Goal: Task Accomplishment & Management: Manage account settings

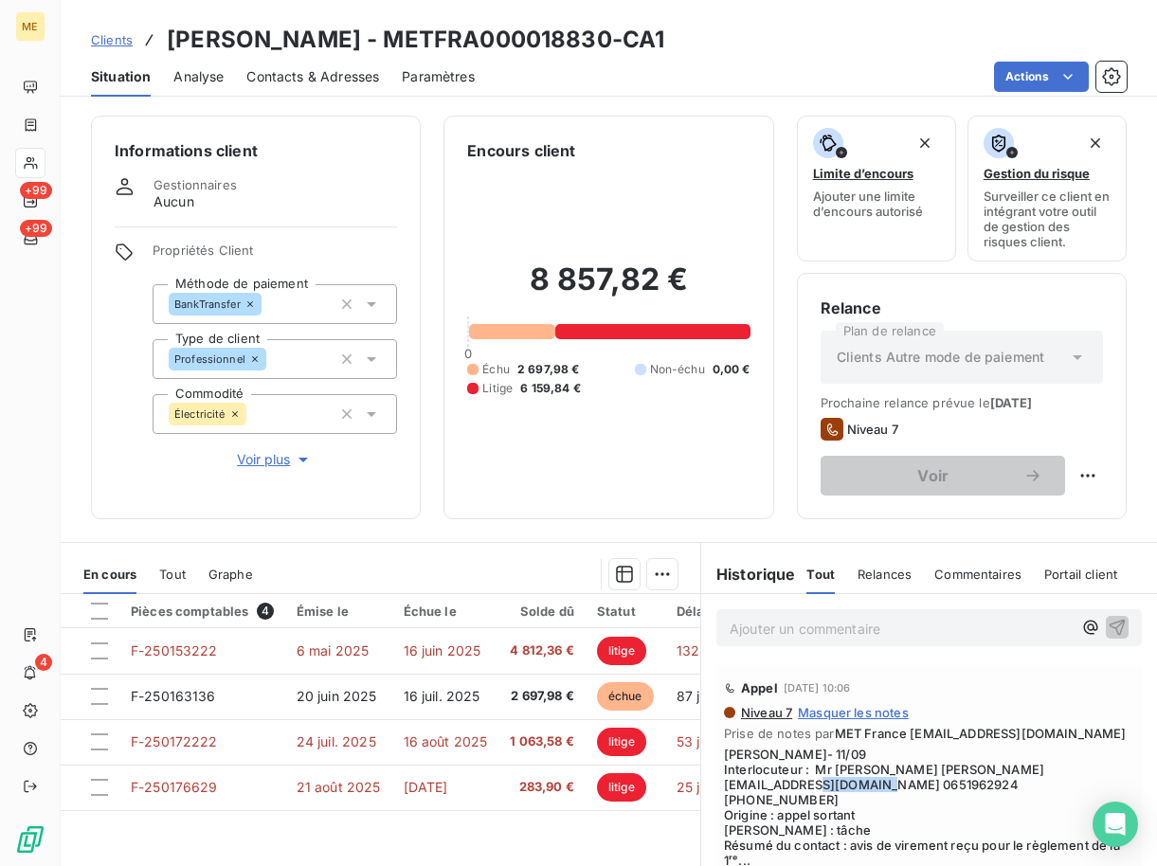
scroll to position [1042, 0]
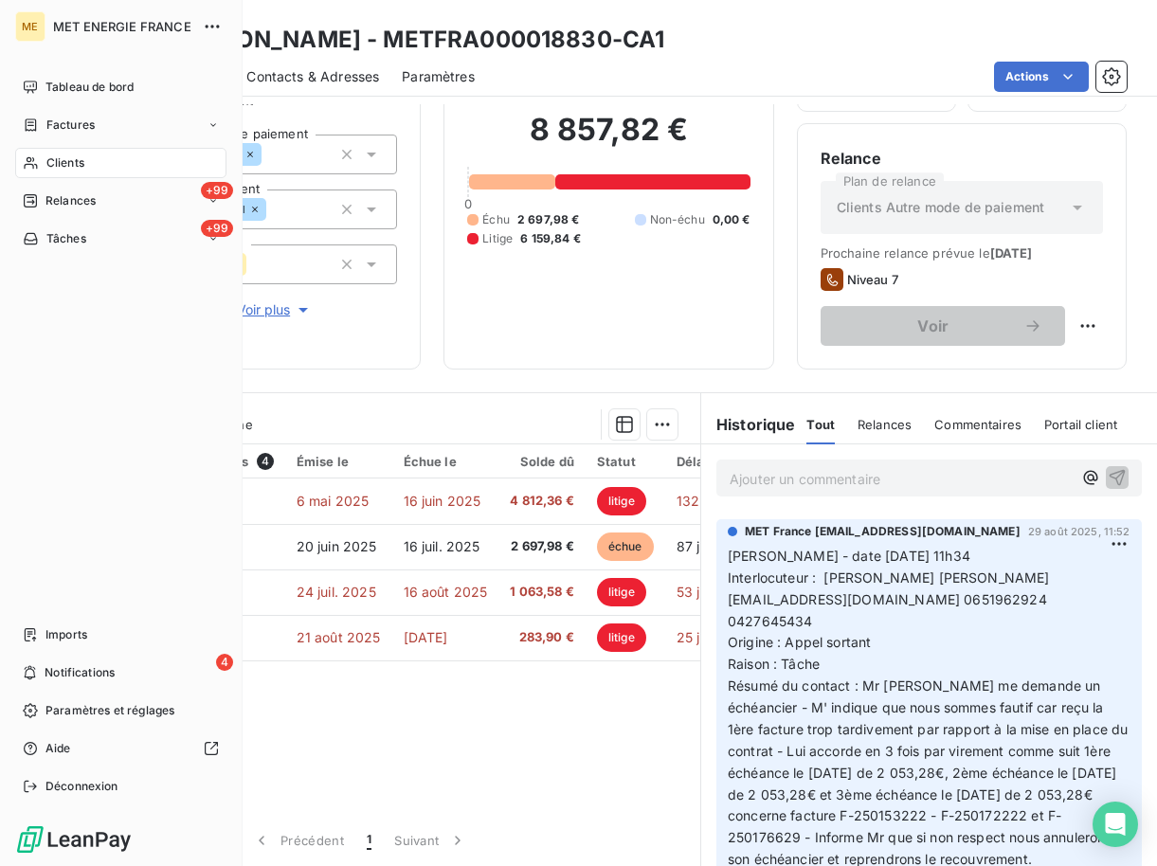
click at [42, 157] on div "Clients" at bounding box center [120, 163] width 211 height 30
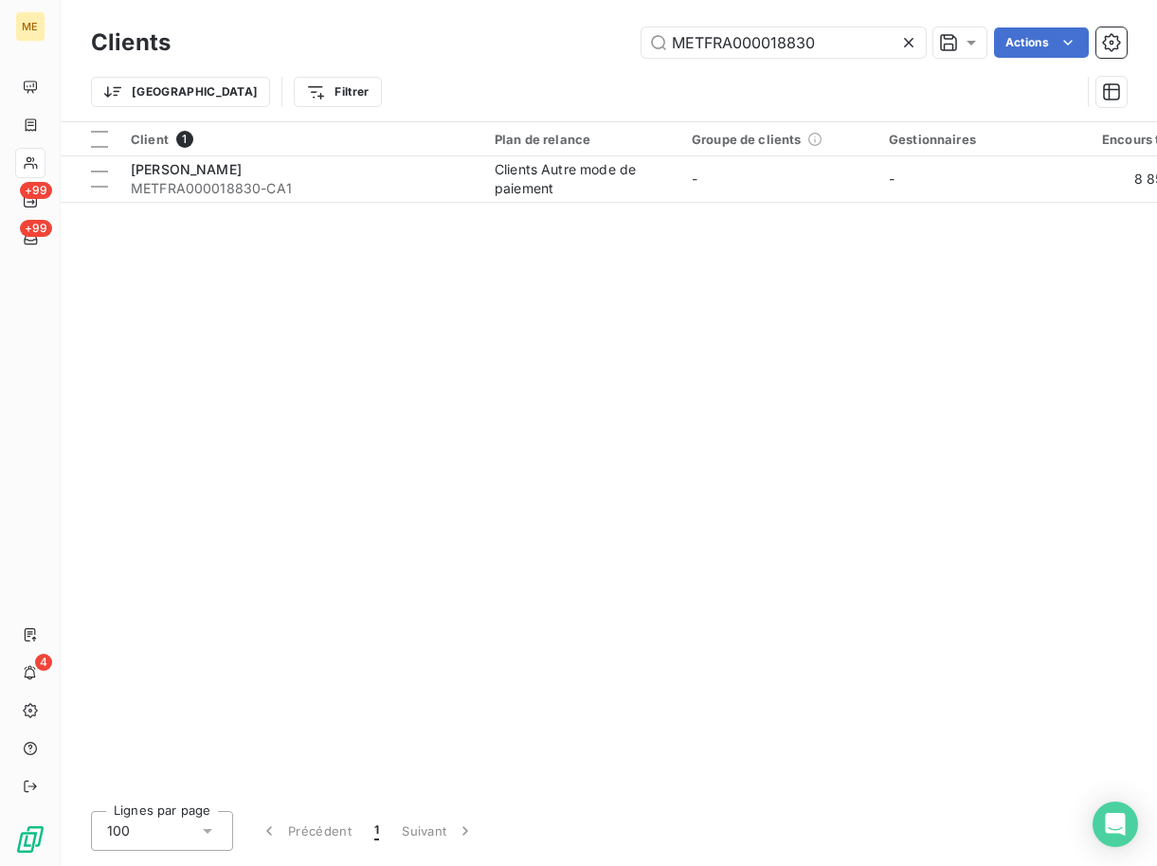
click at [754, 62] on div "Clients METFRA000018830 Actions" at bounding box center [608, 43] width 1035 height 40
click at [779, 32] on input "METFRA000018830" at bounding box center [783, 42] width 284 height 30
paste input "7837"
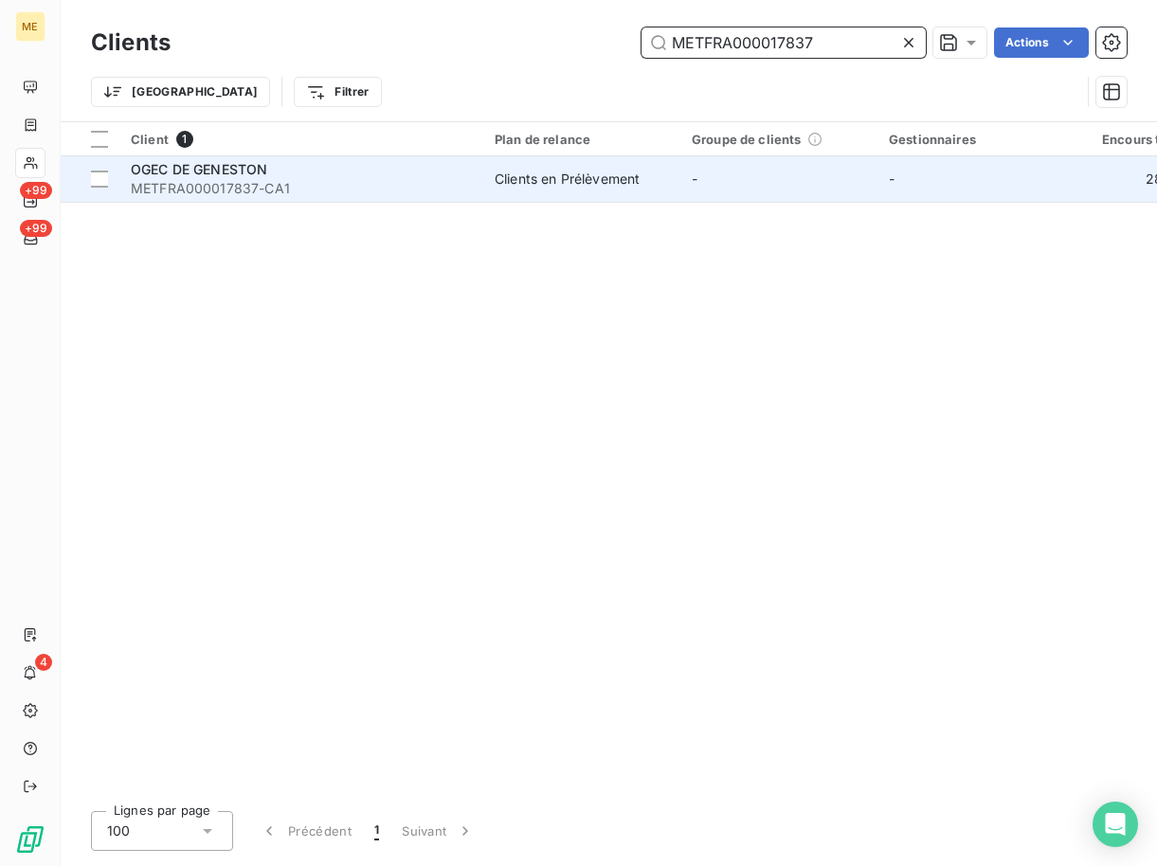
type input "METFRA000017837"
click at [225, 167] on span "OGEC DE GENESTON" at bounding box center [199, 169] width 136 height 16
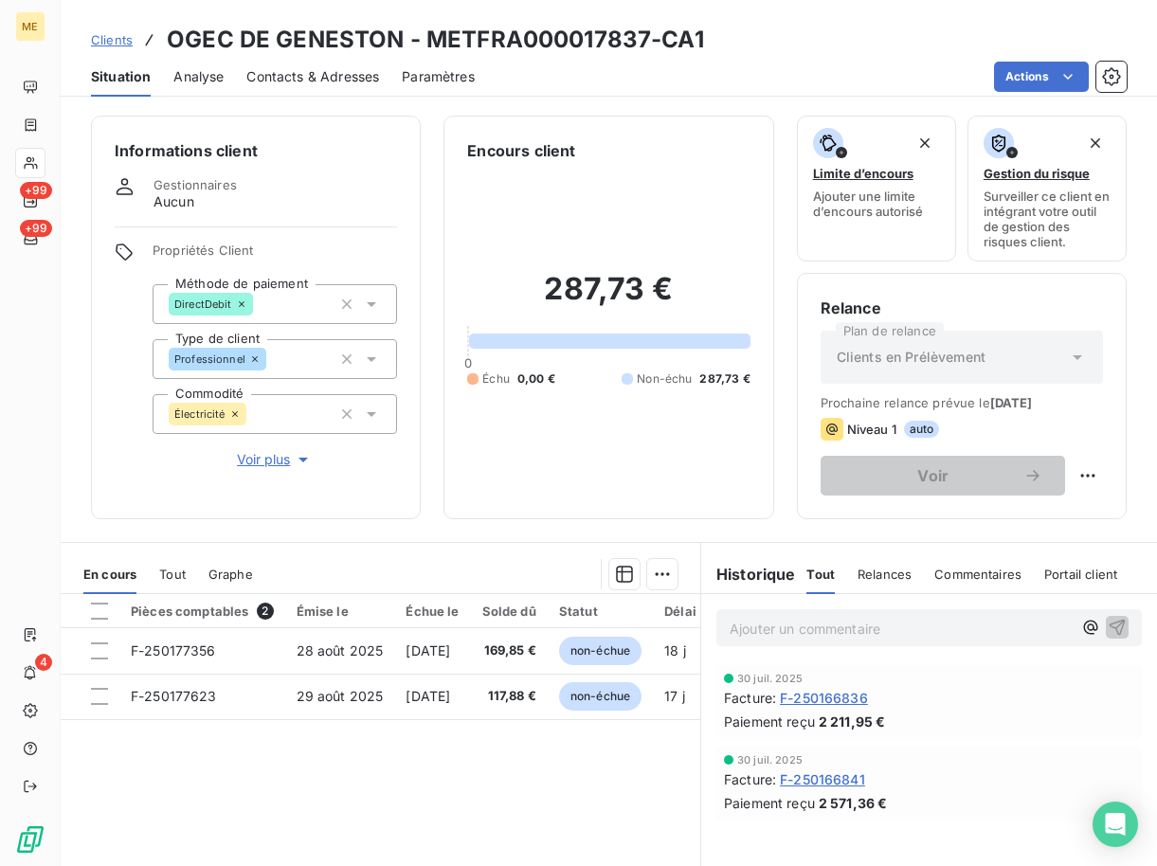
click at [372, 83] on span "Contacts & Adresses" at bounding box center [312, 76] width 133 height 19
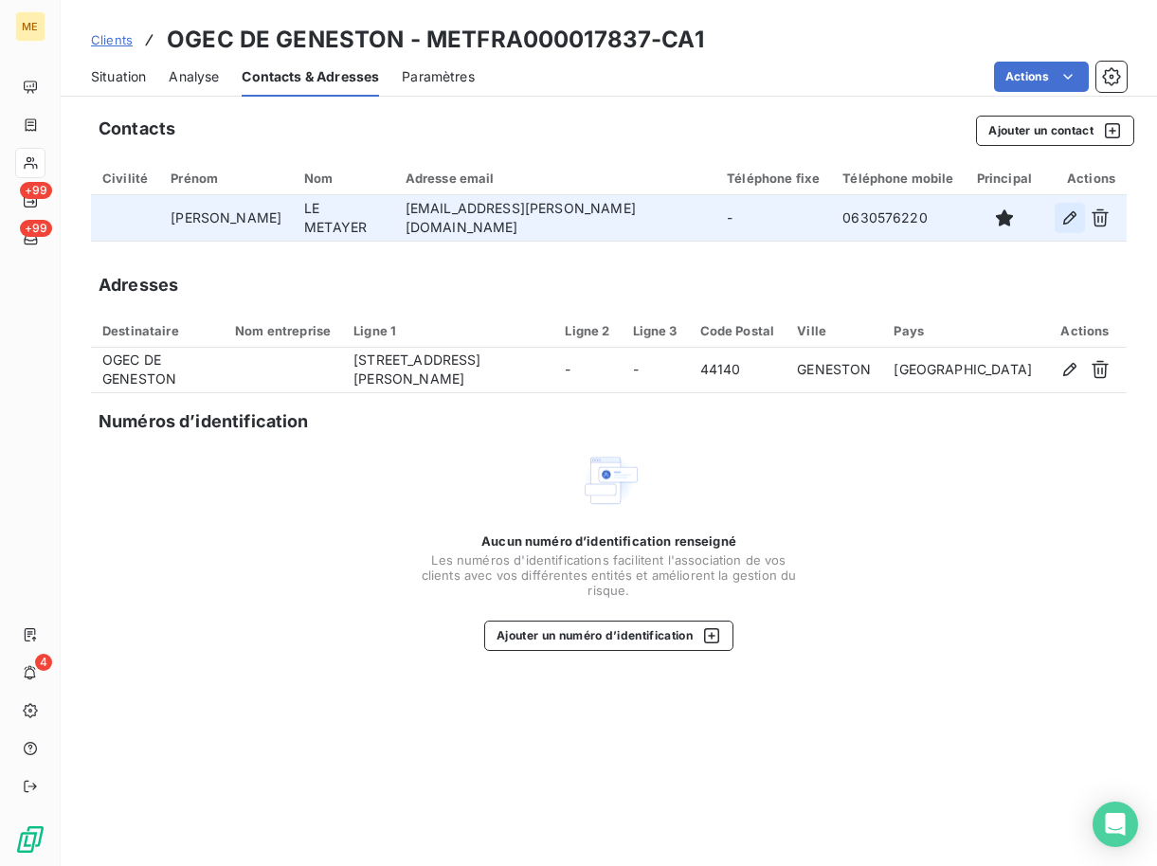
click at [1070, 213] on icon "button" at bounding box center [1069, 217] width 19 height 19
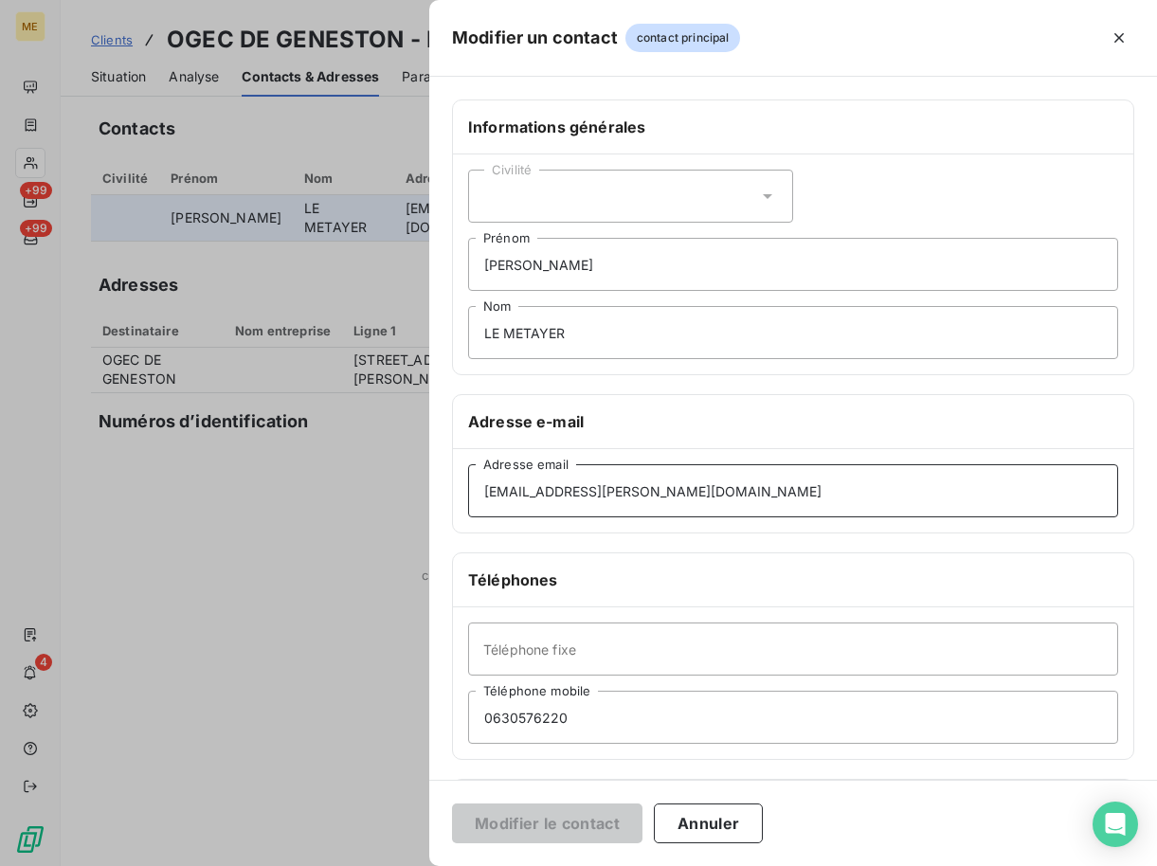
click at [562, 503] on input "[EMAIL_ADDRESS][PERSON_NAME][DOMAIN_NAME]" at bounding box center [793, 490] width 650 height 53
paste input "[EMAIL_ADDRESS][DOMAIN_NAME]"
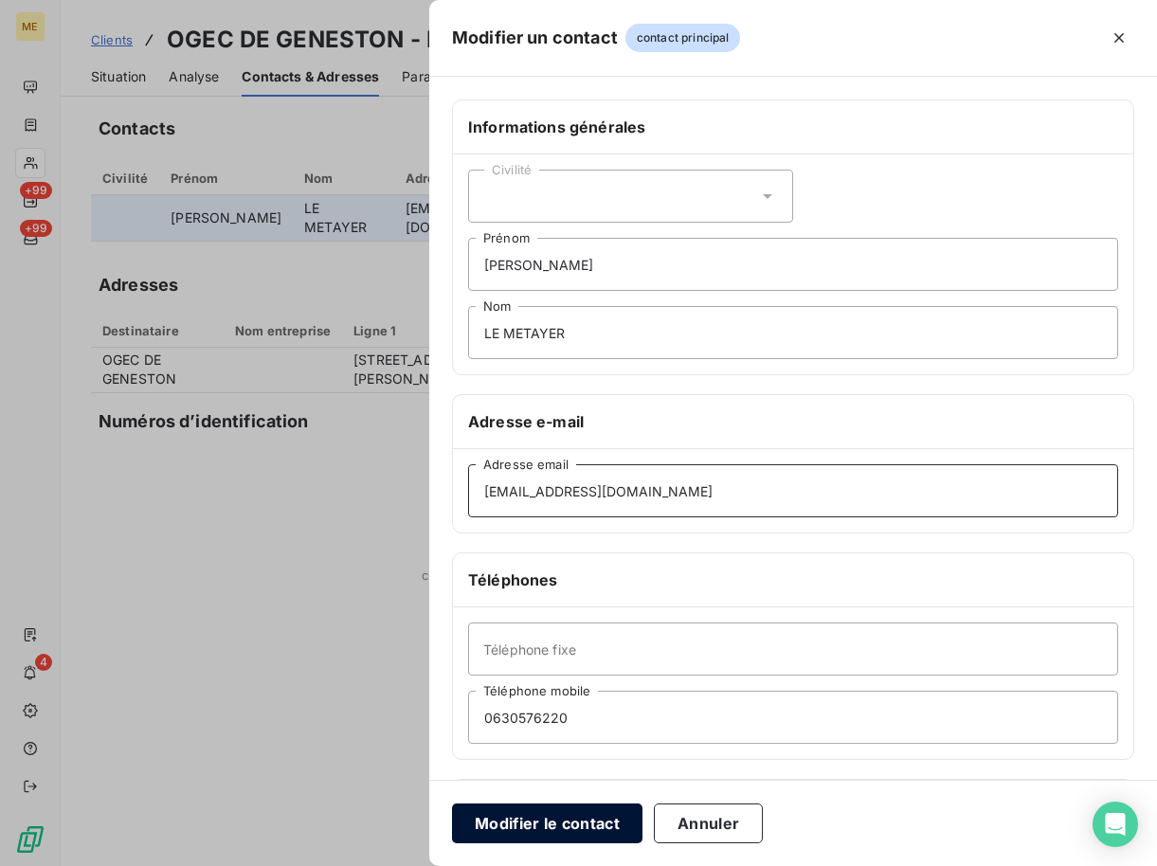
type input "[EMAIL_ADDRESS][DOMAIN_NAME]"
click at [577, 819] on button "Modifier le contact" at bounding box center [547, 823] width 190 height 40
